Goal: Task Accomplishment & Management: Manage account settings

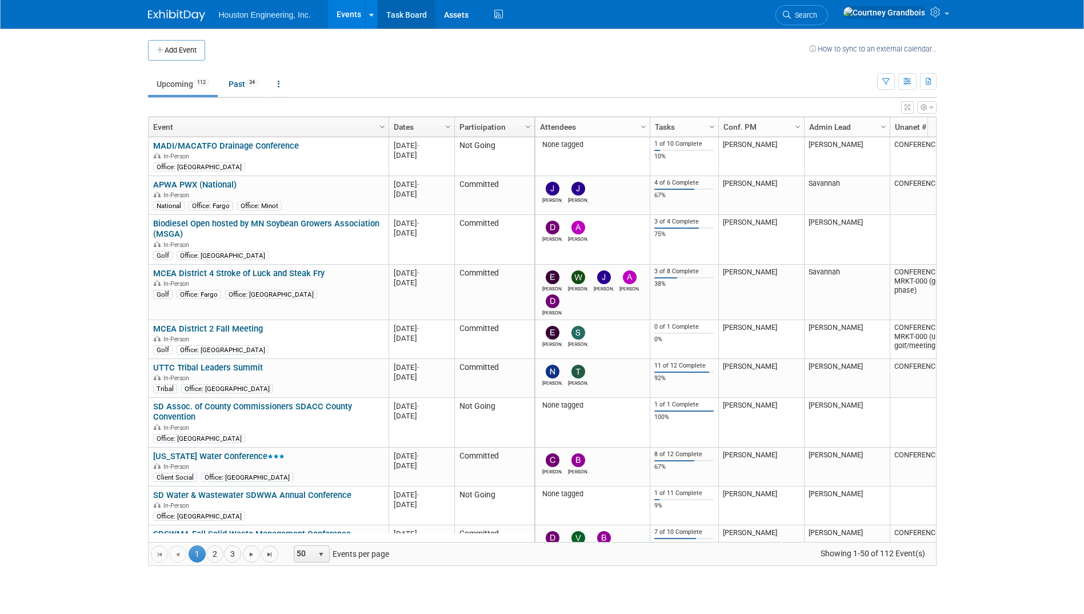
click at [398, 14] on link "Task Board" at bounding box center [407, 14] width 58 height 29
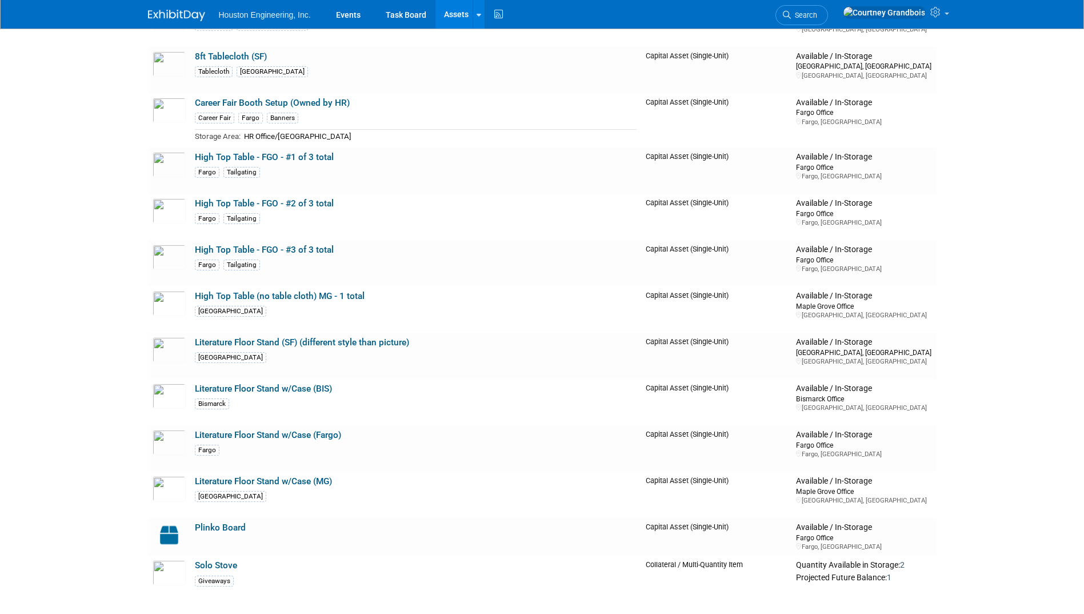
scroll to position [972, 0]
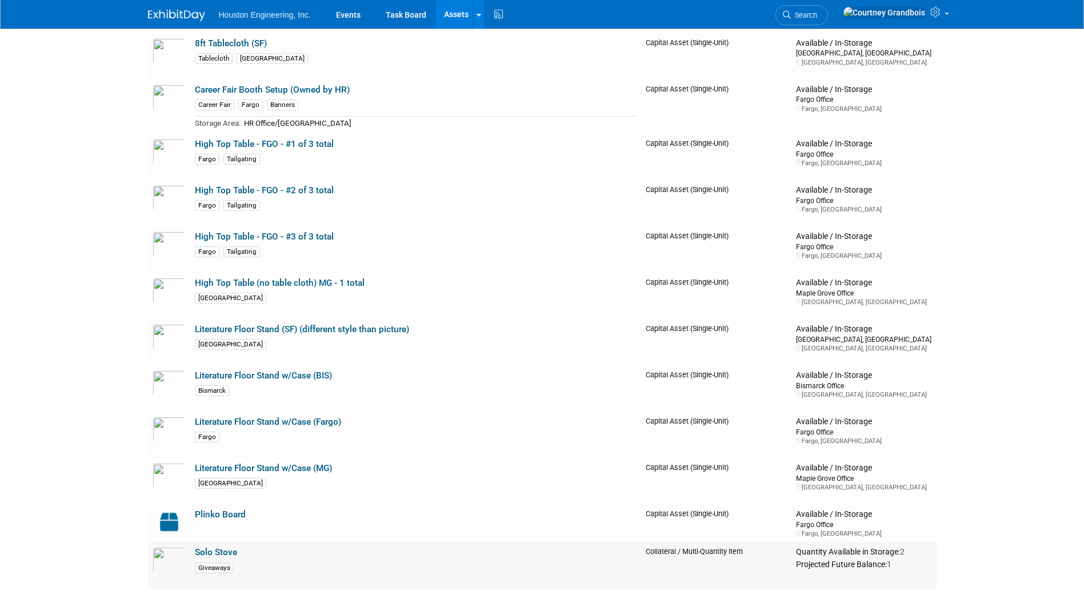
click at [205, 552] on link "Solo Stove" at bounding box center [216, 552] width 42 height 10
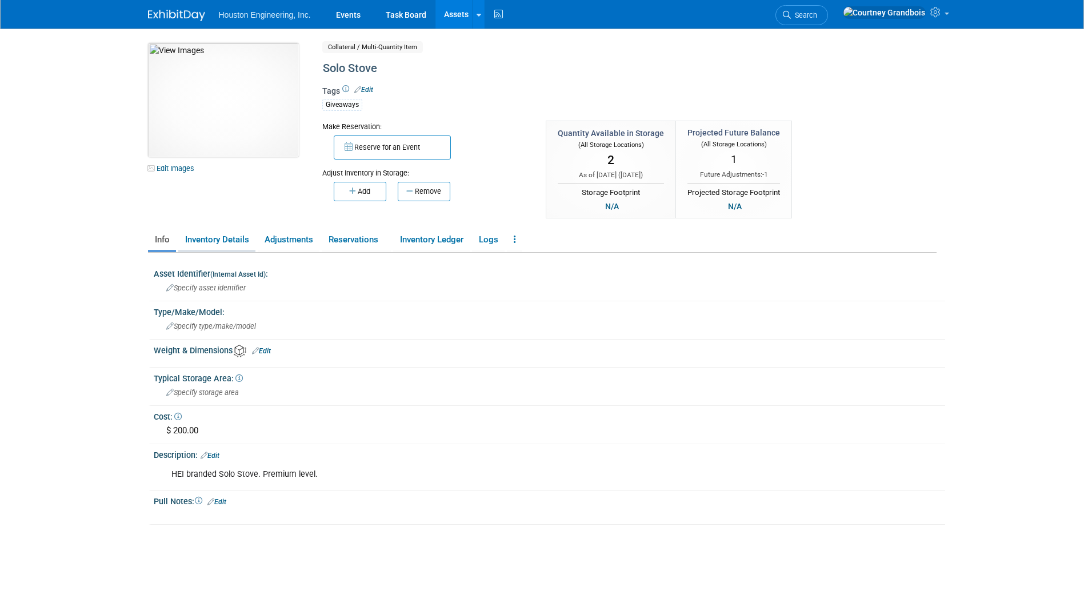
click at [234, 243] on link "Inventory Details" at bounding box center [216, 240] width 77 height 20
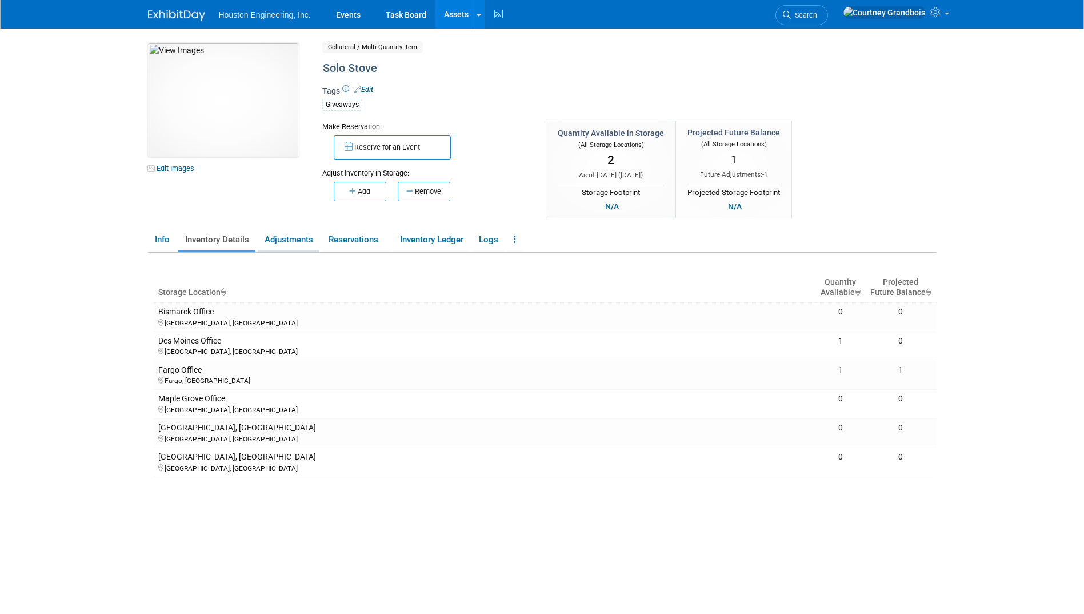
click at [281, 233] on link "Adjustments" at bounding box center [289, 240] width 62 height 20
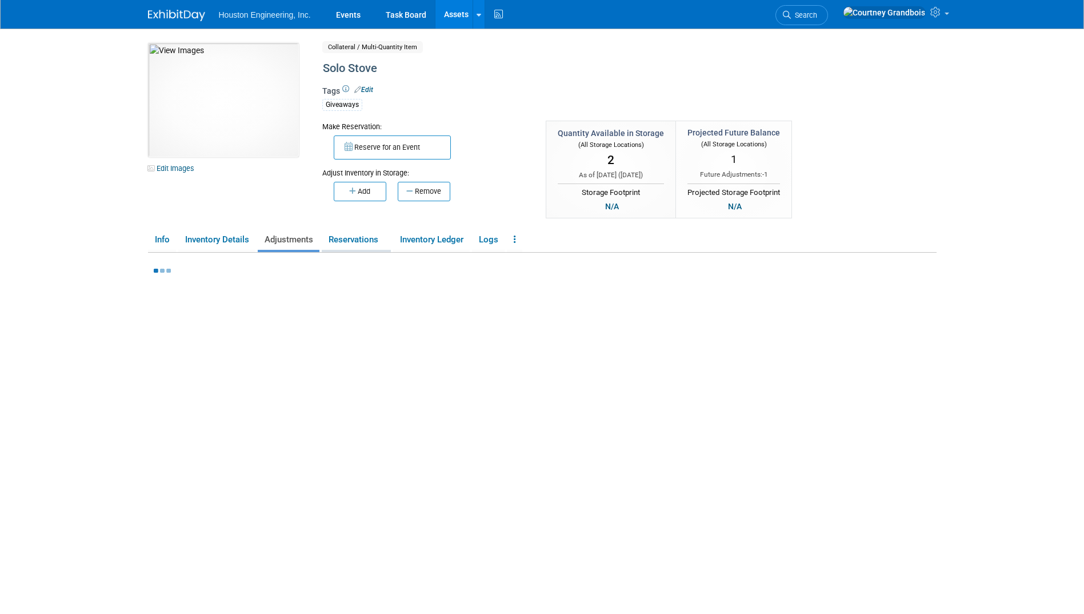
click at [328, 234] on link "Reservations" at bounding box center [356, 240] width 69 height 20
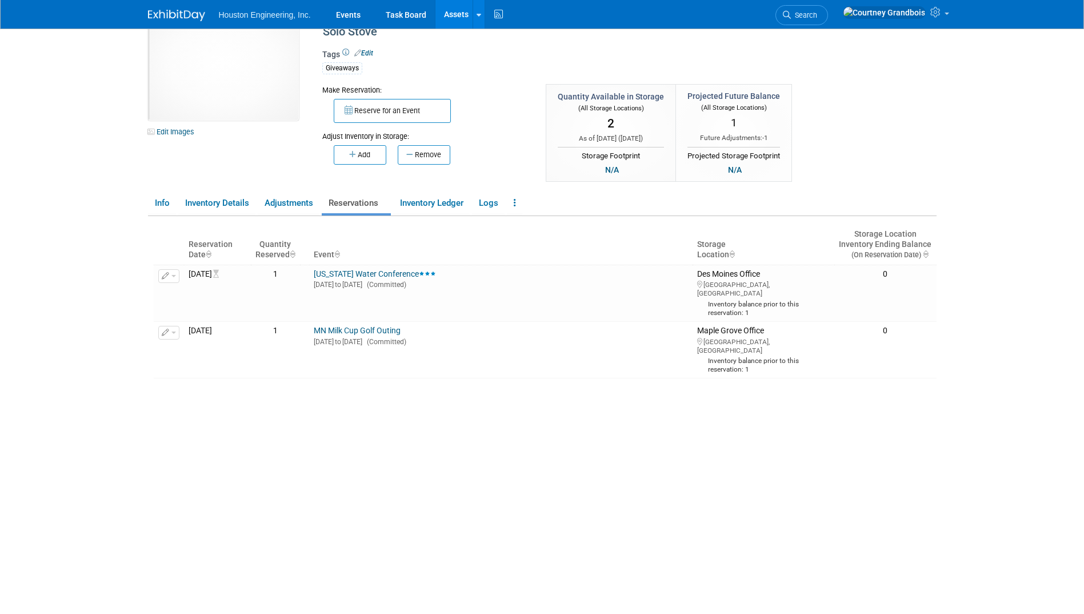
scroll to position [57, 0]
